Goal: Transaction & Acquisition: Book appointment/travel/reservation

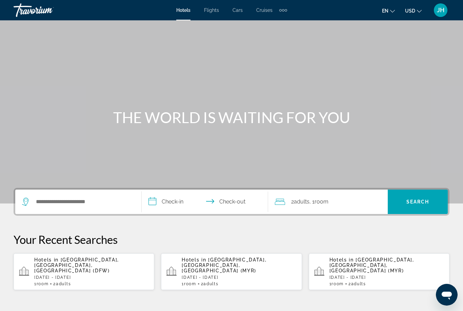
click at [216, 13] on span "Flights" at bounding box center [211, 9] width 15 height 5
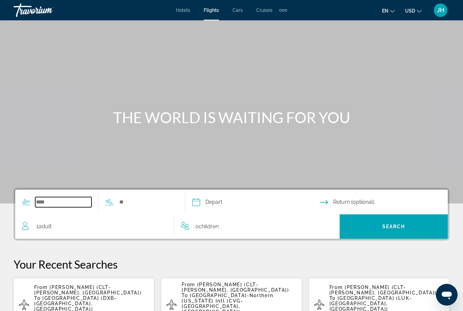
click at [73, 201] on input "Search widget" at bounding box center [63, 202] width 56 height 10
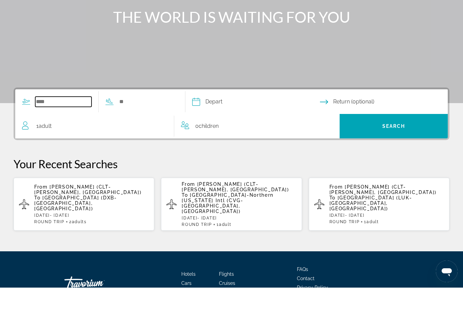
scroll to position [89, 0]
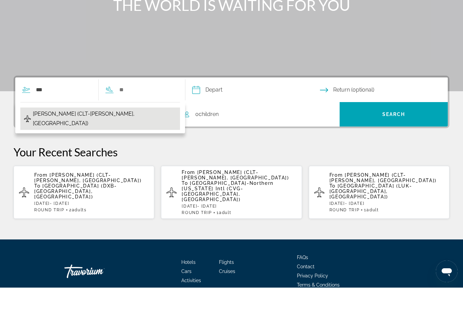
click at [132, 133] on span "[PERSON_NAME] (CLT-[PERSON_NAME], [GEOGRAPHIC_DATA])" at bounding box center [105, 142] width 144 height 19
type input "**********"
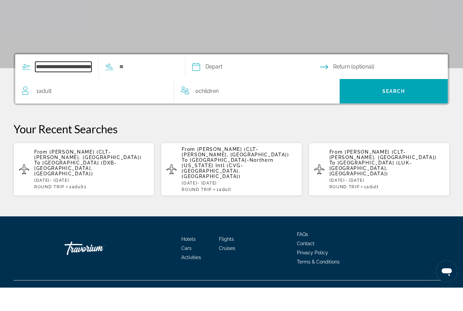
scroll to position [112, 0]
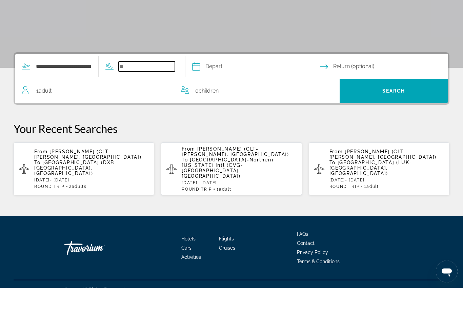
click at [168, 85] on input "Search widget" at bounding box center [147, 90] width 56 height 10
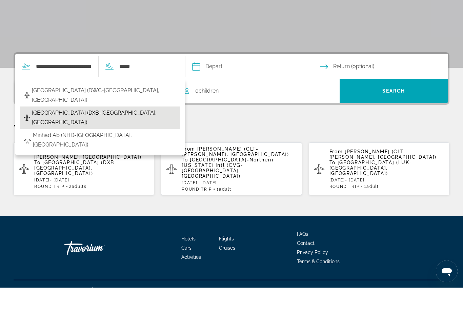
click at [155, 132] on span "[GEOGRAPHIC_DATA] (DXB-[GEOGRAPHIC_DATA], [GEOGRAPHIC_DATA])" at bounding box center [104, 141] width 145 height 19
type input "**********"
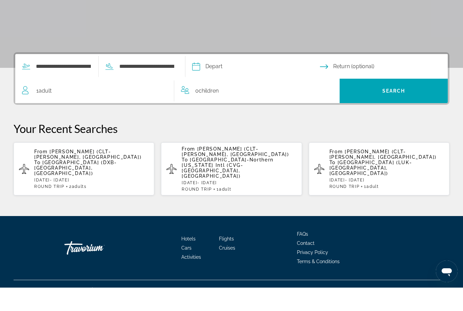
click at [237, 78] on input "Depart date" at bounding box center [256, 91] width 131 height 26
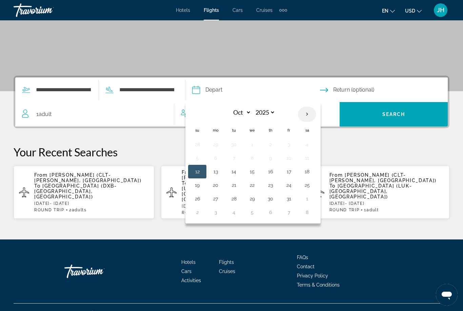
click at [317, 118] on th "Next month" at bounding box center [307, 114] width 18 height 15
click at [317, 113] on th "Next month" at bounding box center [307, 114] width 18 height 15
select select "**"
click at [221, 157] on button "8" at bounding box center [215, 157] width 11 height 9
type input "**********"
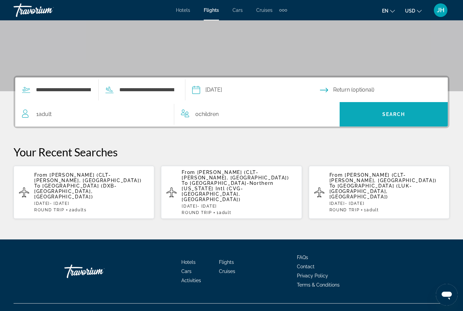
click at [407, 108] on span "Search" at bounding box center [394, 114] width 108 height 16
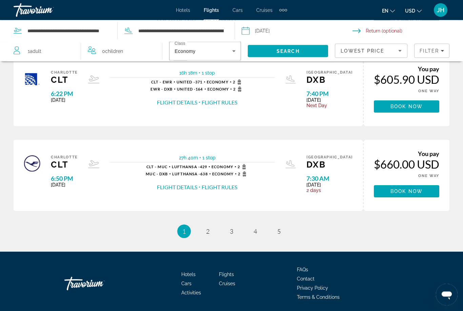
scroll to position [371, 0]
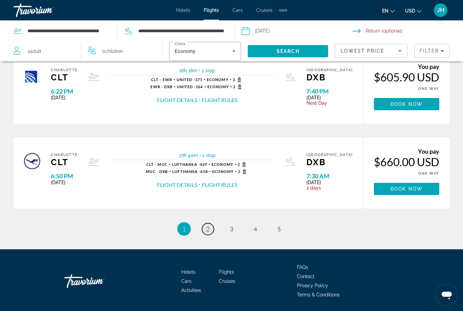
click at [211, 226] on link "page 2" at bounding box center [208, 229] width 12 height 12
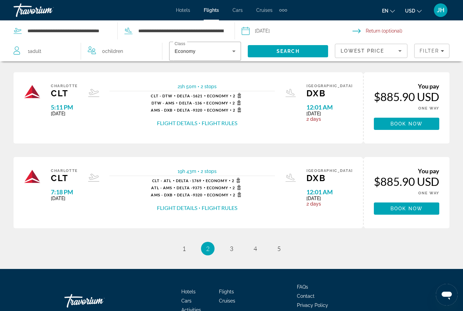
scroll to position [371, 0]
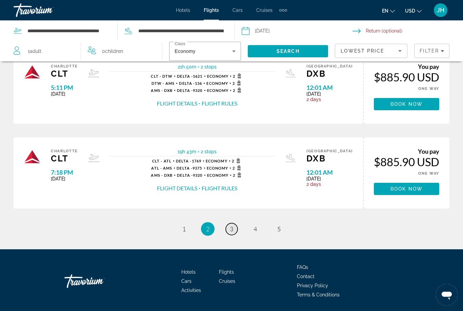
click at [235, 227] on link "page 3" at bounding box center [232, 229] width 12 height 12
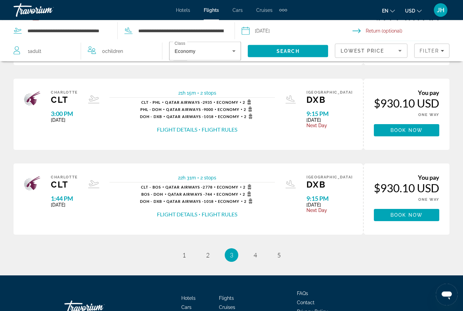
scroll to position [371, 0]
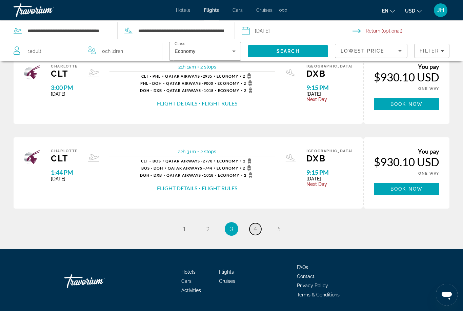
click at [260, 231] on link "page 4" at bounding box center [256, 229] width 12 height 12
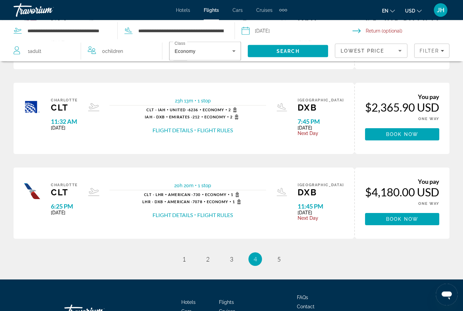
scroll to position [342, 0]
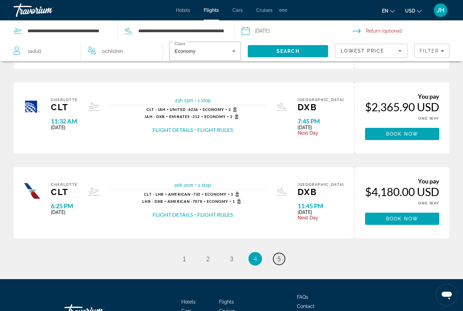
click at [284, 260] on link "page 5" at bounding box center [279, 259] width 12 height 12
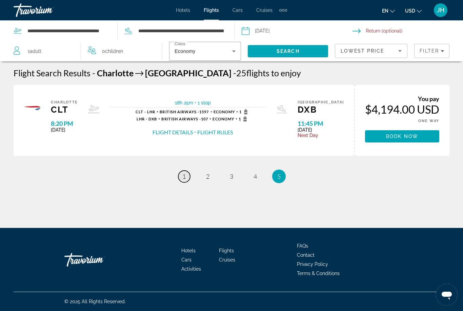
click at [188, 181] on link "page 1" at bounding box center [184, 177] width 12 height 12
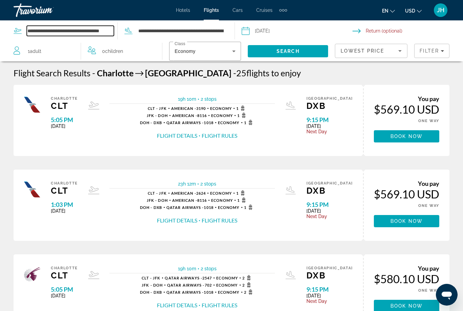
click at [96, 31] on input "**********" at bounding box center [70, 31] width 87 height 10
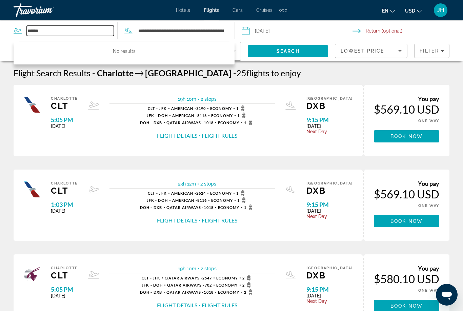
click at [71, 33] on input "******" at bounding box center [70, 31] width 87 height 10
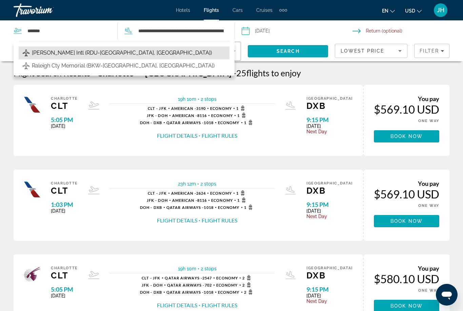
click at [121, 52] on span "[PERSON_NAME] Intl (RDU-[GEOGRAPHIC_DATA], [GEOGRAPHIC_DATA])" at bounding box center [122, 52] width 180 height 9
type input "**********"
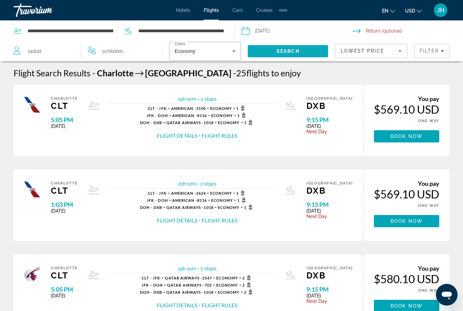
click at [294, 52] on span "Search" at bounding box center [288, 51] width 23 height 5
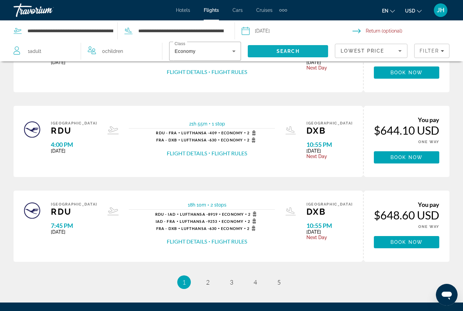
scroll to position [371, 0]
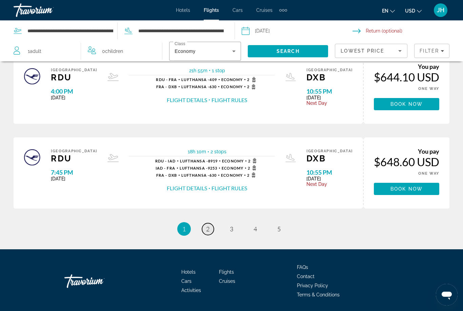
click at [209, 231] on span "2" at bounding box center [207, 228] width 3 height 7
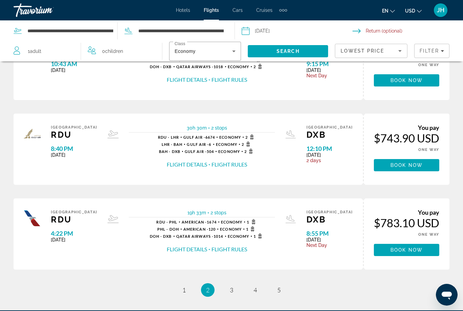
scroll to position [371, 0]
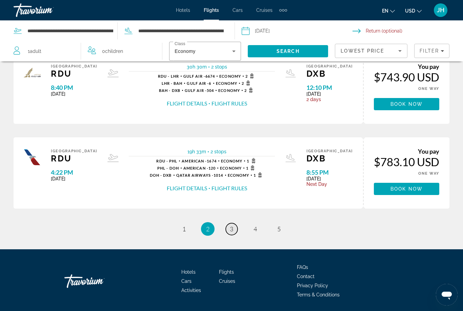
click at [236, 233] on link "page 3" at bounding box center [232, 229] width 12 height 12
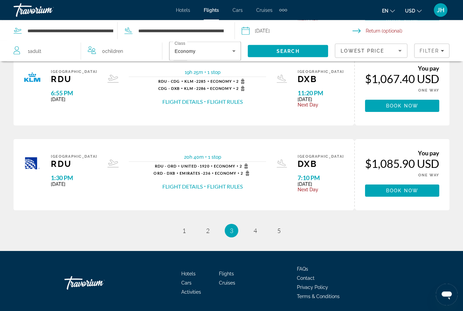
scroll to position [371, 0]
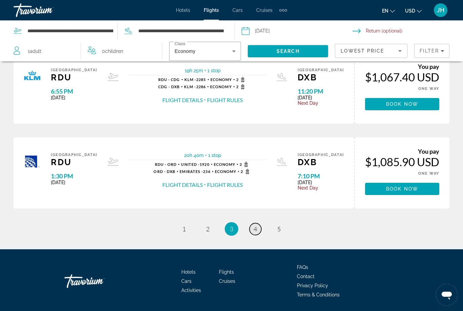
click at [259, 230] on link "page 4" at bounding box center [256, 229] width 12 height 12
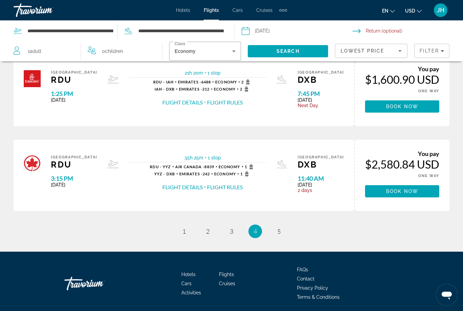
scroll to position [371, 0]
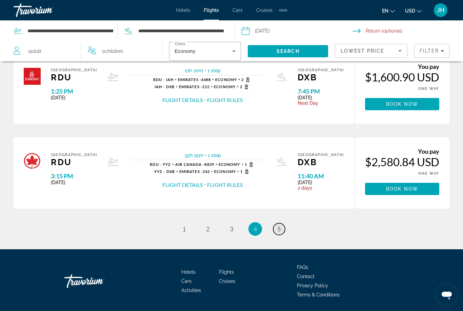
click at [285, 230] on link "page 5" at bounding box center [279, 229] width 12 height 12
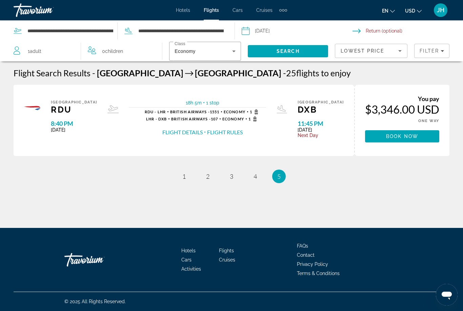
click at [439, 11] on span "JH" at bounding box center [440, 10] width 7 height 7
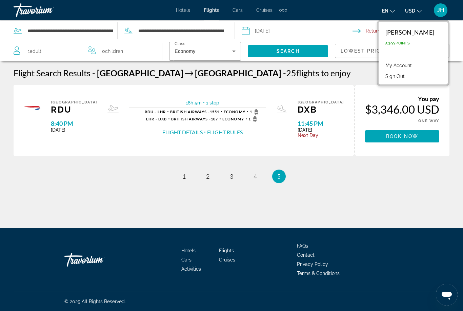
click at [405, 77] on button "Sign Out" at bounding box center [395, 76] width 26 height 9
